Goal: Information Seeking & Learning: Find specific fact

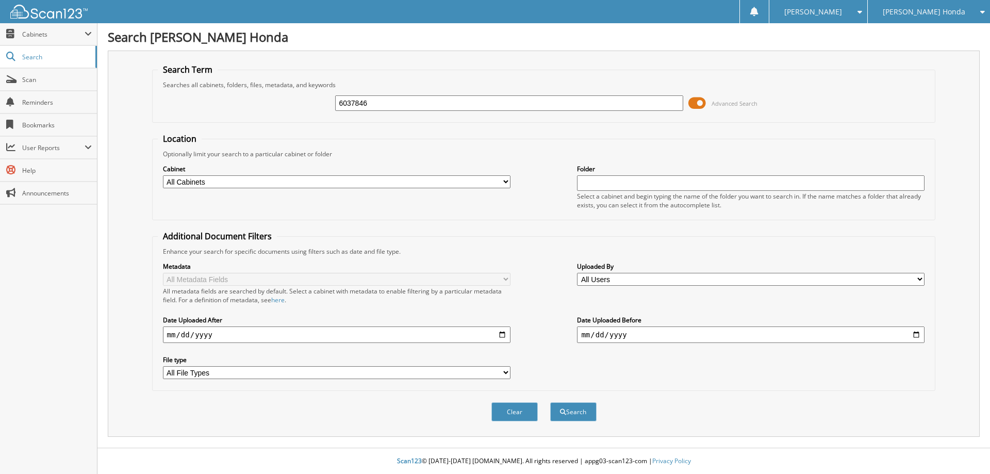
type input "6037846"
click at [507, 178] on select "All Cabinets CAR DEALS DEPOSITS PARTS SERVICE RO WE [GEOGRAPHIC_DATA] NEEDS FIL…" at bounding box center [336, 181] width 347 height 13
select select "53628"
click at [163, 175] on select "All Cabinets CAR DEALS DEPOSITS PARTS SERVICE RO WE [GEOGRAPHIC_DATA] NEEDS FIL…" at bounding box center [336, 181] width 347 height 13
click at [175, 330] on input "date" at bounding box center [336, 334] width 347 height 16
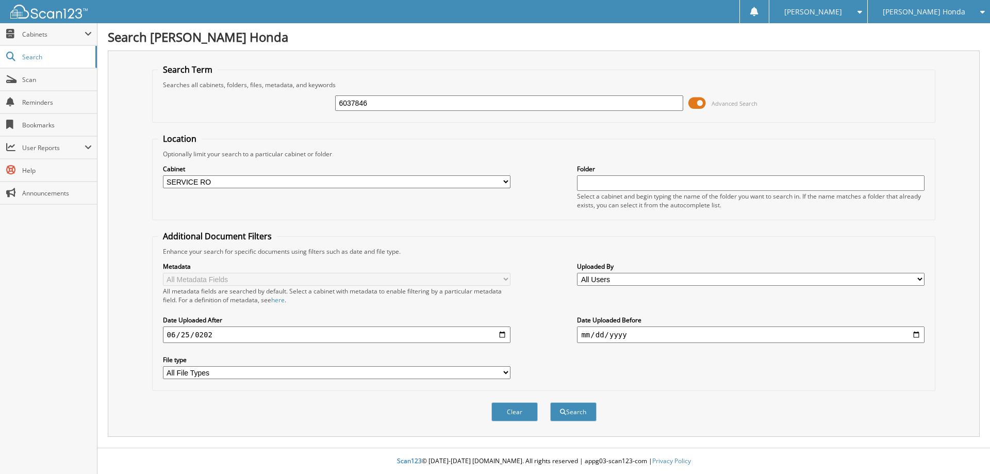
type input "[DATE]"
click at [550, 402] on button "Search" at bounding box center [573, 411] width 46 height 19
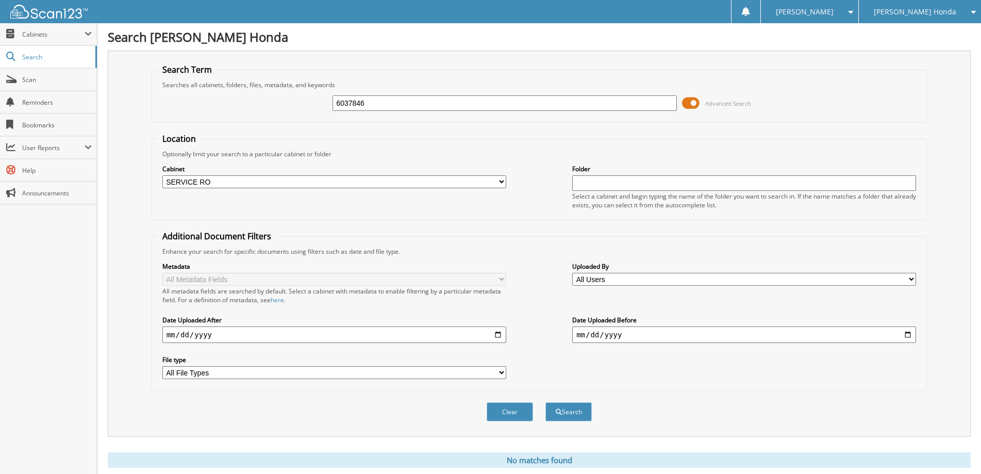
click at [730, 101] on span "Advanced Search" at bounding box center [728, 103] width 46 height 8
